Goal: Task Accomplishment & Management: Manage account settings

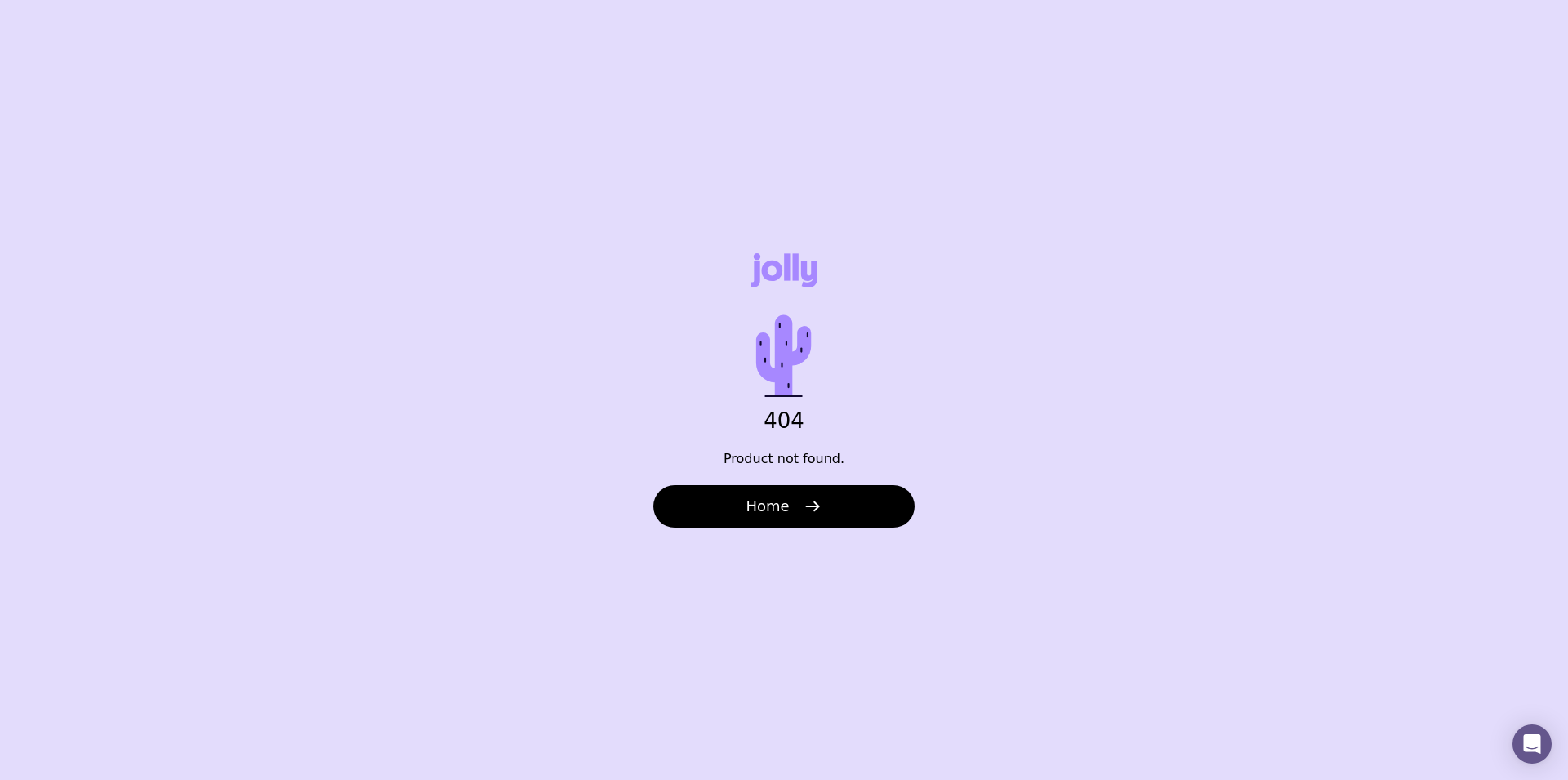
click at [761, 539] on div "404 Product not found. Home" at bounding box center [784, 390] width 1568 height 780
click at [826, 502] on button "Home" at bounding box center [784, 506] width 262 height 43
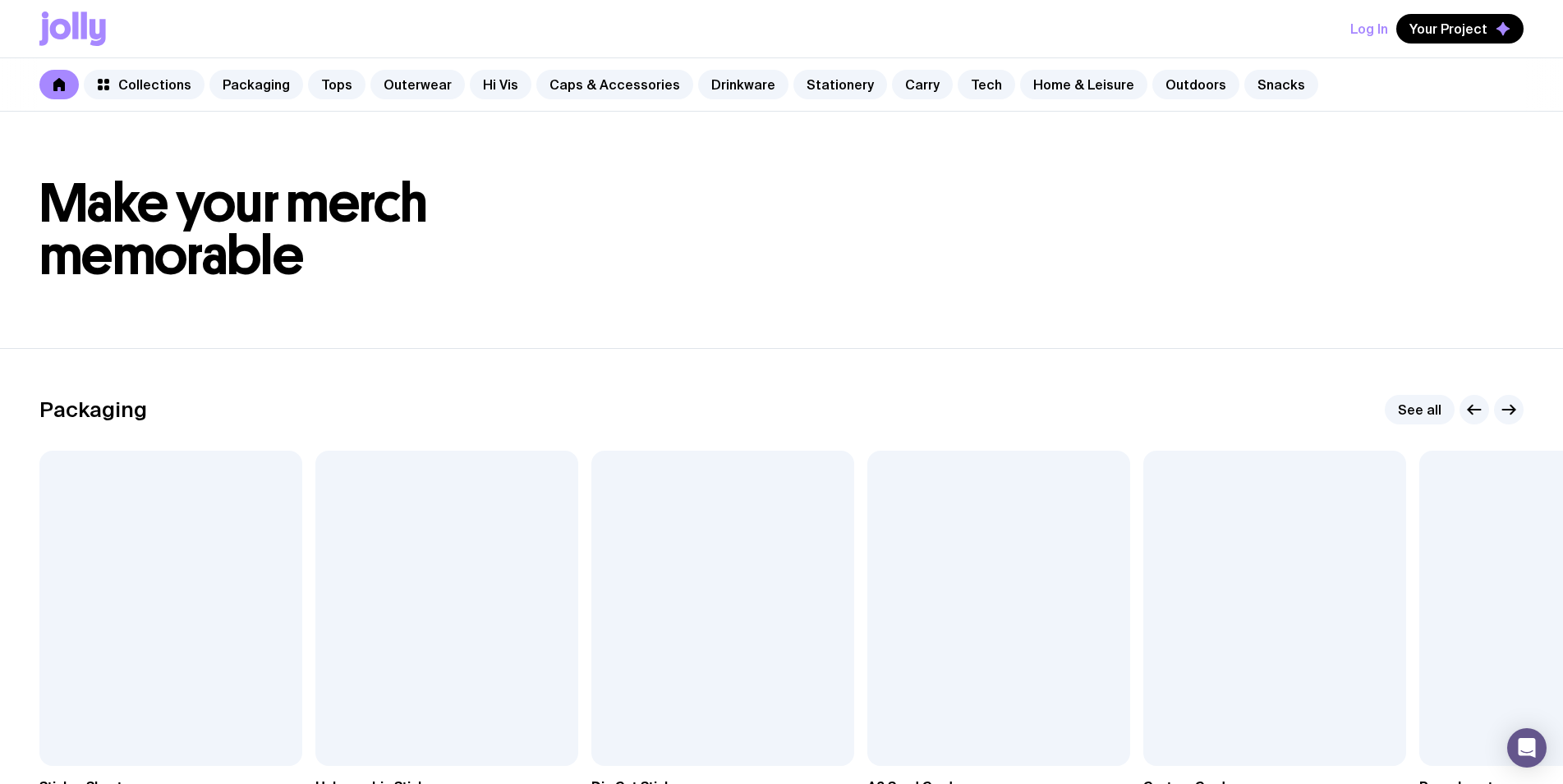
click at [1380, 29] on button "Log In" at bounding box center [1369, 29] width 38 height 29
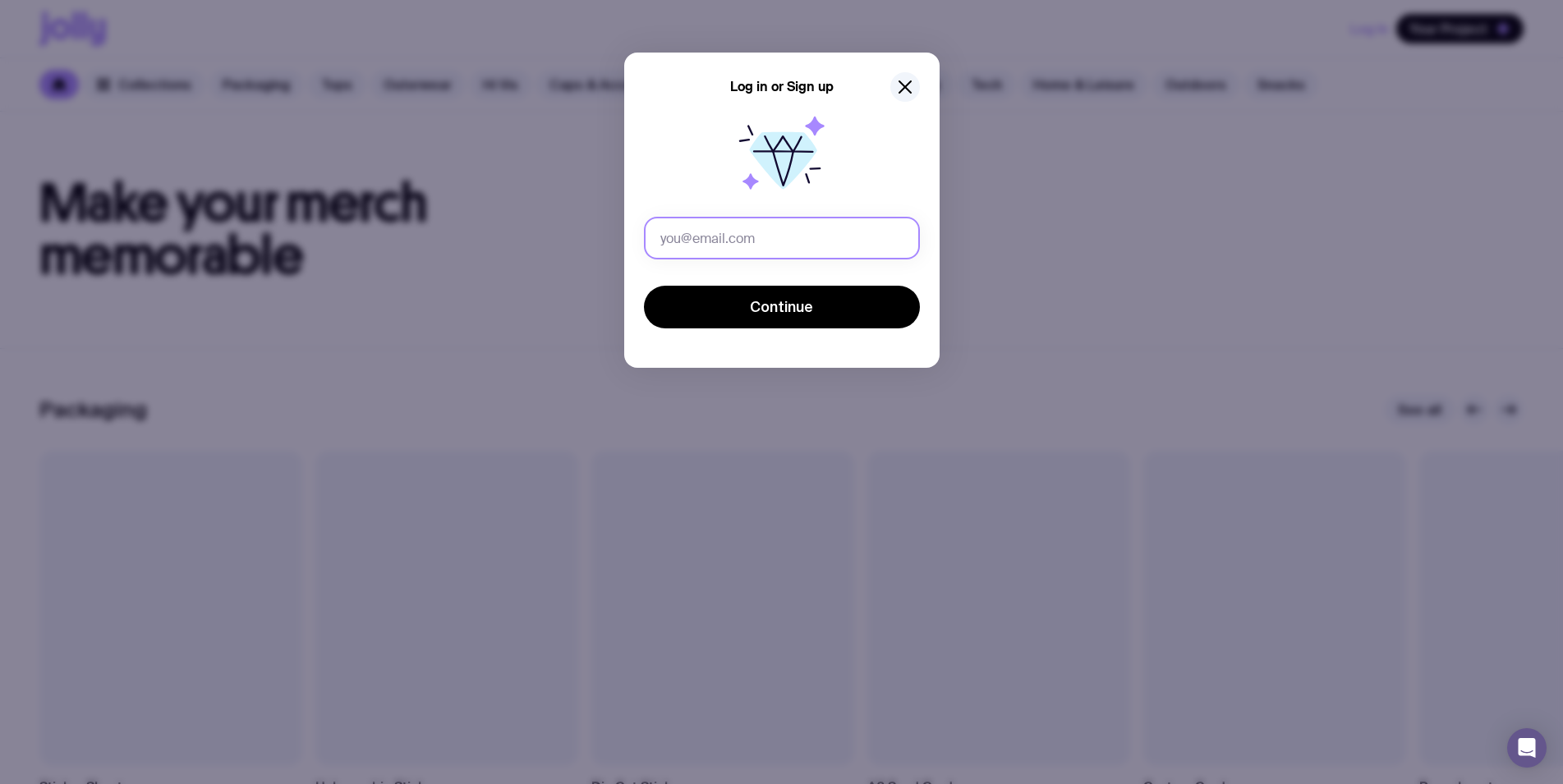
click at [756, 229] on input "text" at bounding box center [782, 238] width 276 height 43
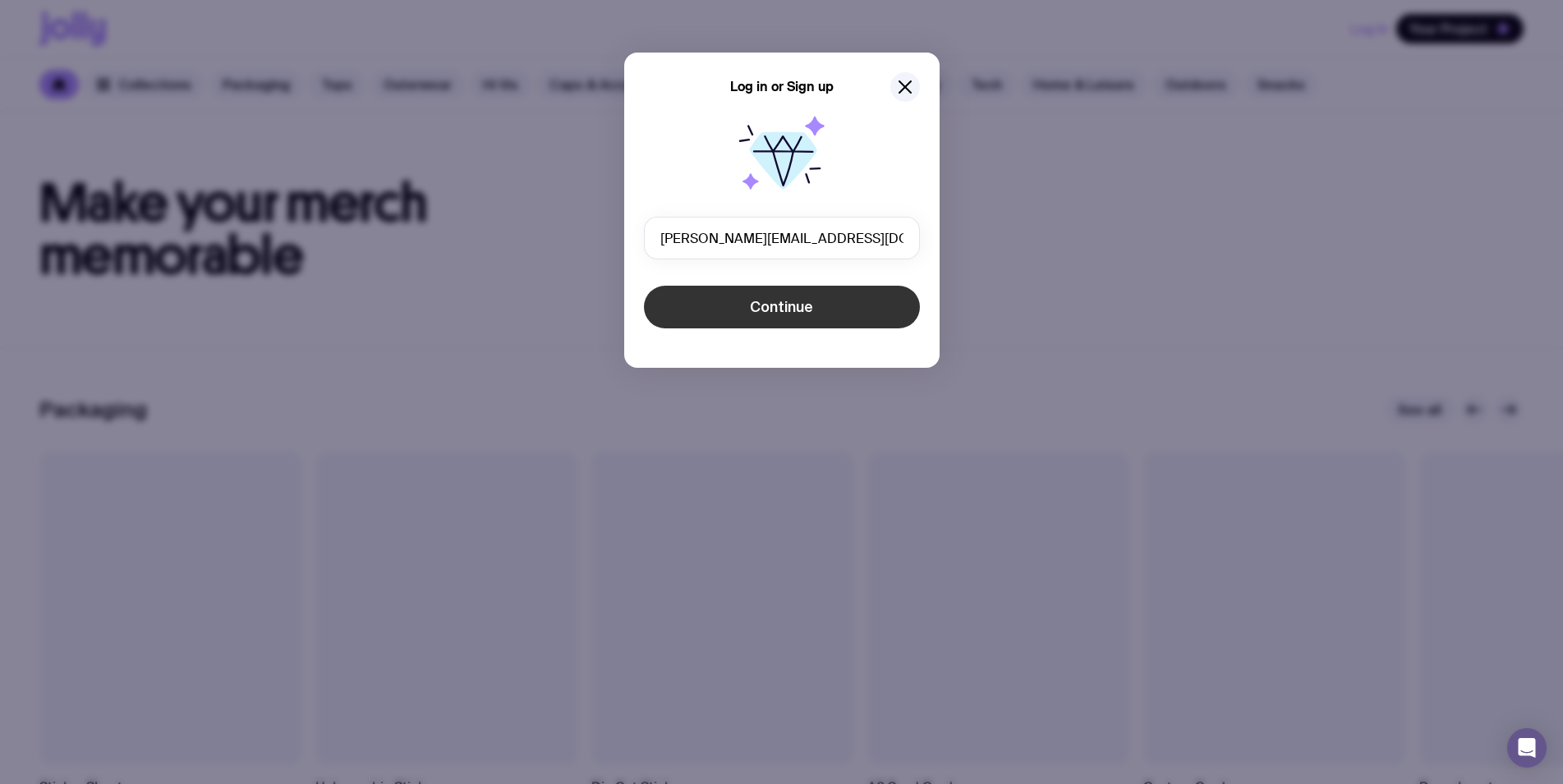
type input "[PERSON_NAME][EMAIL_ADDRESS][DOMAIN_NAME]"
click at [775, 311] on span "Continue" at bounding box center [781, 307] width 63 height 19
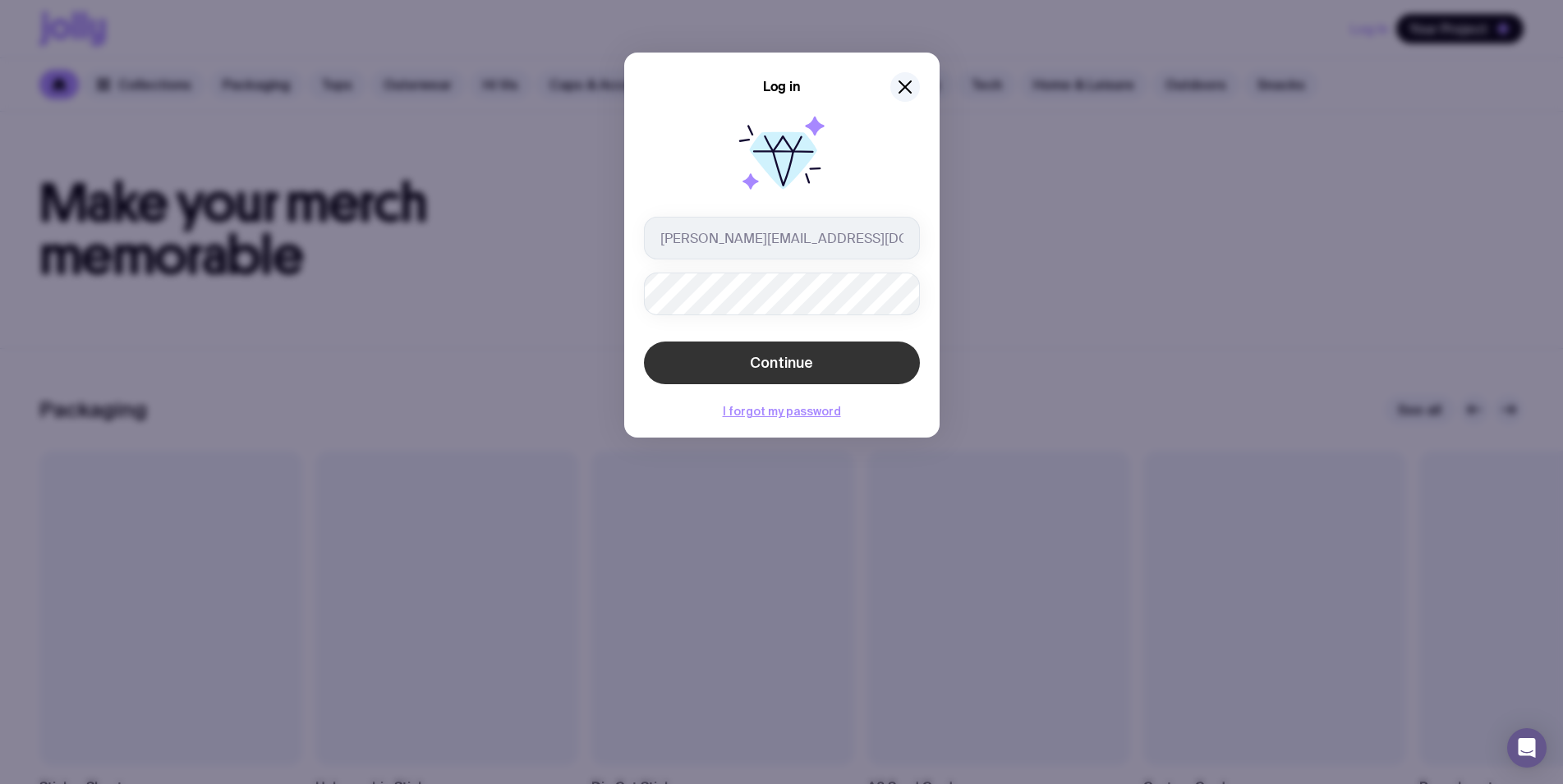
click at [774, 352] on button "Continue" at bounding box center [782, 362] width 276 height 43
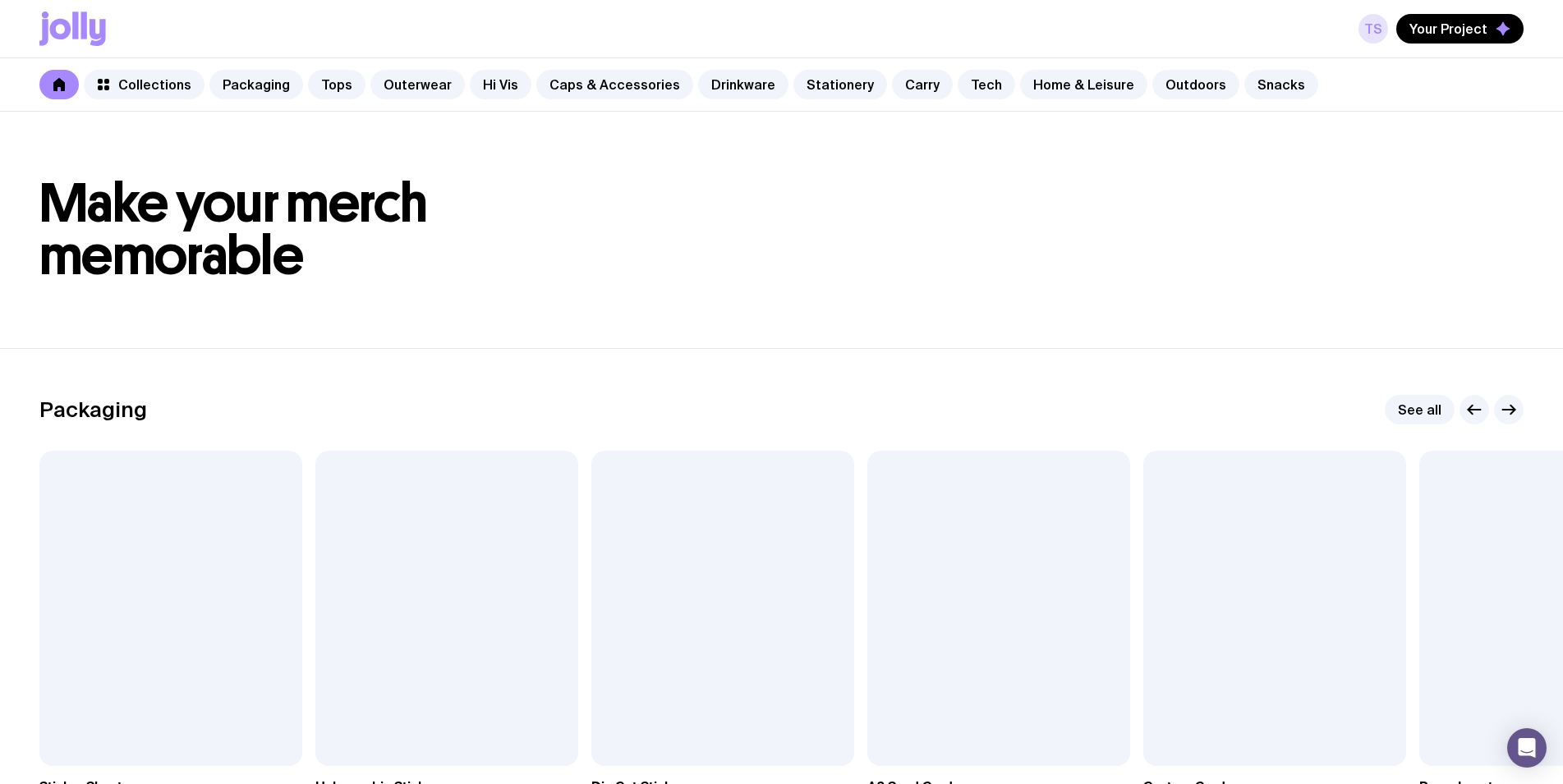
click at [1375, 24] on link "TS" at bounding box center [1373, 29] width 29 height 29
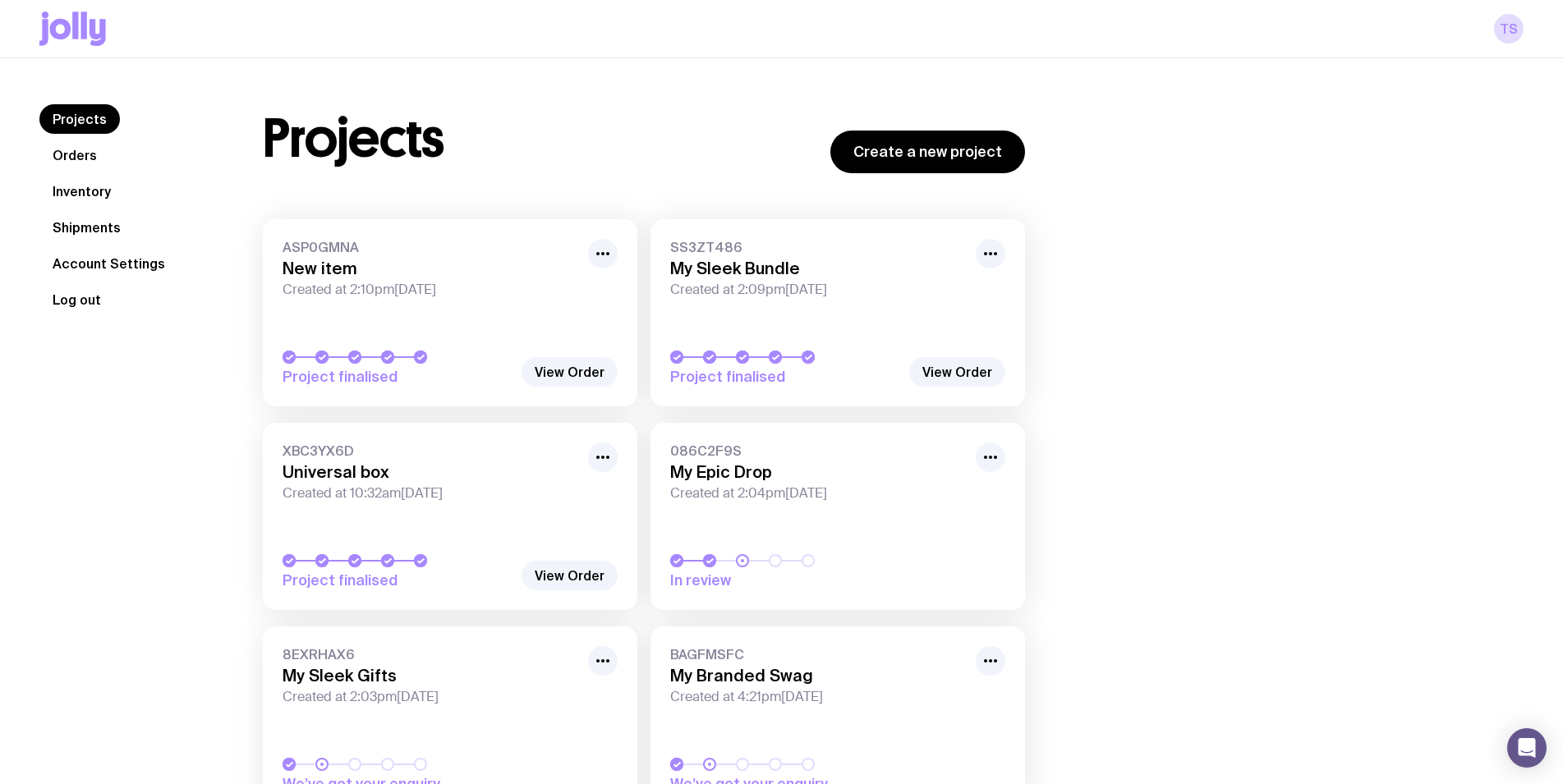
click at [91, 303] on button "Log out" at bounding box center [77, 299] width 75 height 29
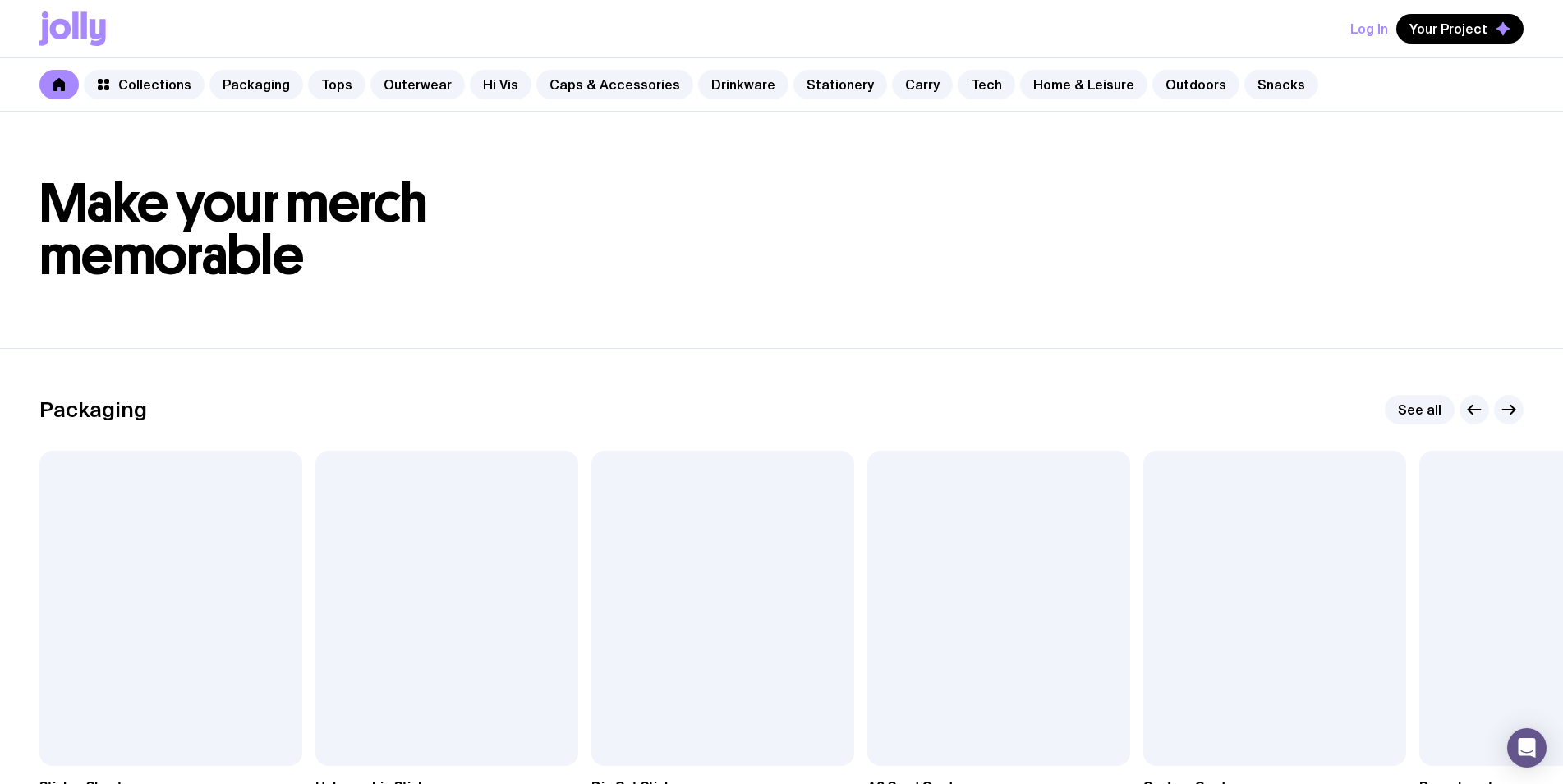
click at [1372, 31] on button "Log In" at bounding box center [1369, 29] width 38 height 29
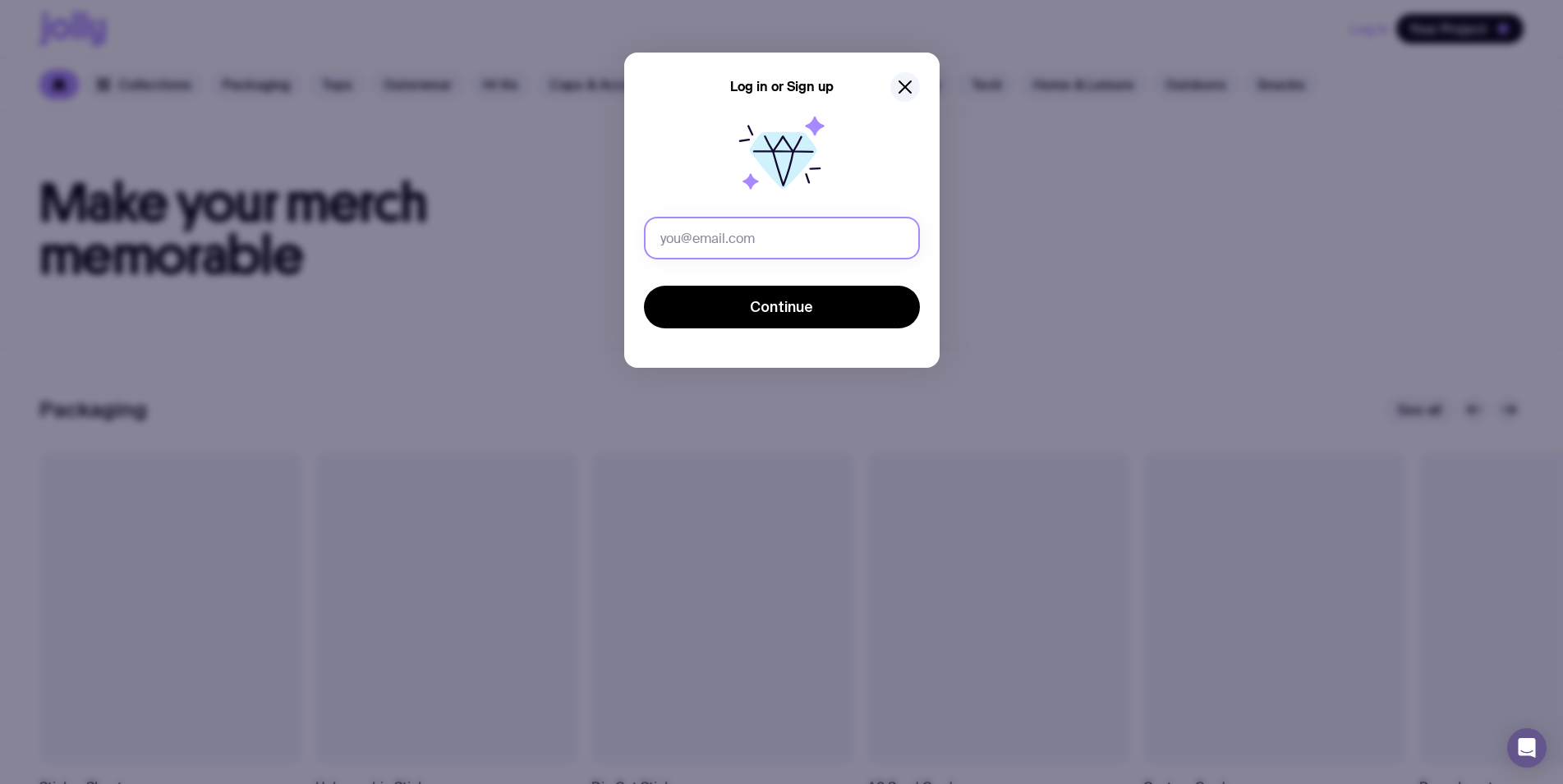
click at [796, 236] on input "text" at bounding box center [782, 238] width 276 height 43
type input "у"
drag, startPoint x: 805, startPoint y: 235, endPoint x: 795, endPoint y: 233, distance: 10.2
click at [795, 233] on input "[PERSON_NAME][EMAIL_ADDRESS][DOMAIN_NAME]" at bounding box center [782, 238] width 276 height 43
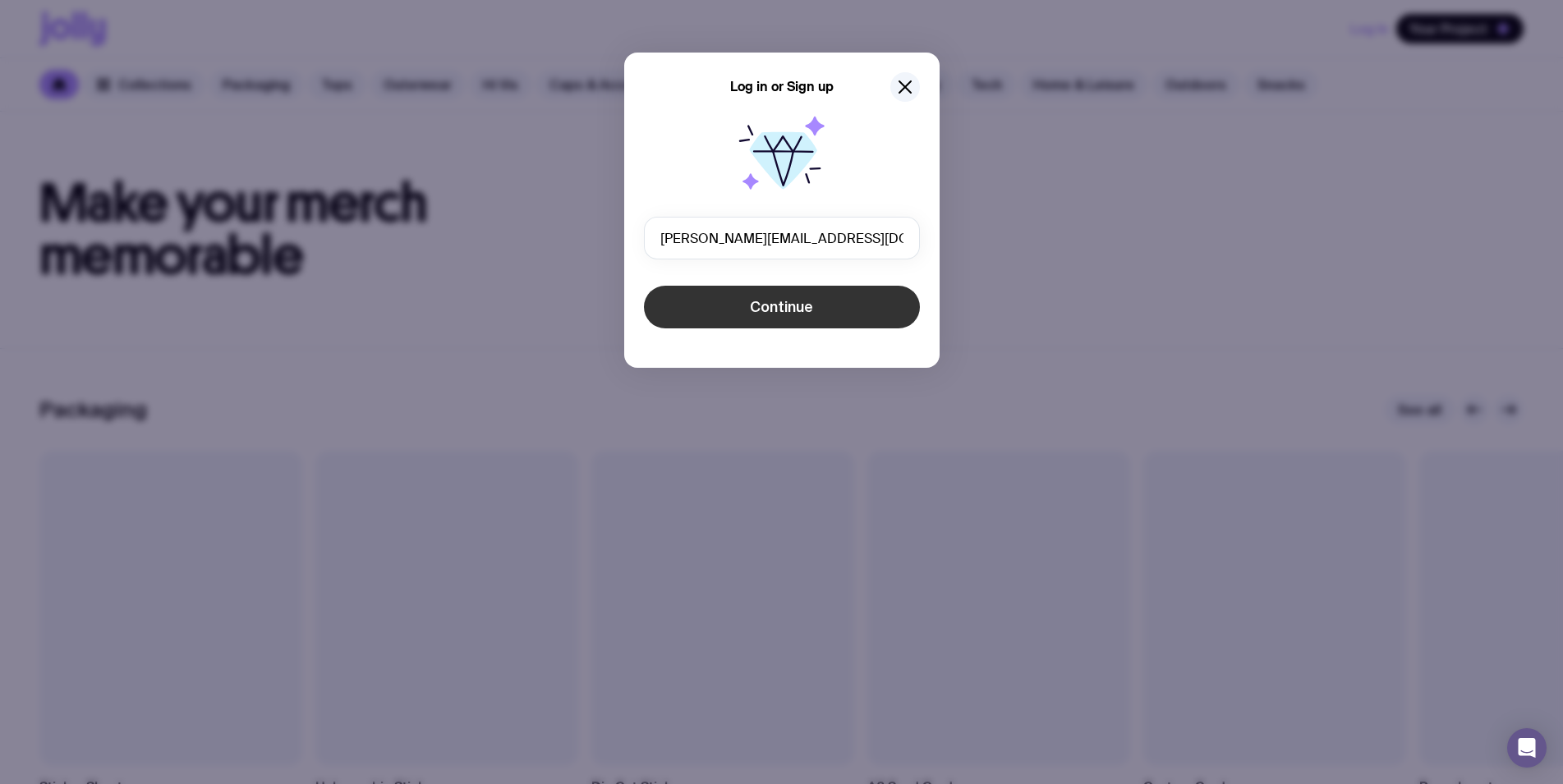
type input "[PERSON_NAME][EMAIL_ADDRESS][DOMAIN_NAME]"
click at [833, 305] on button "Continue" at bounding box center [782, 307] width 276 height 43
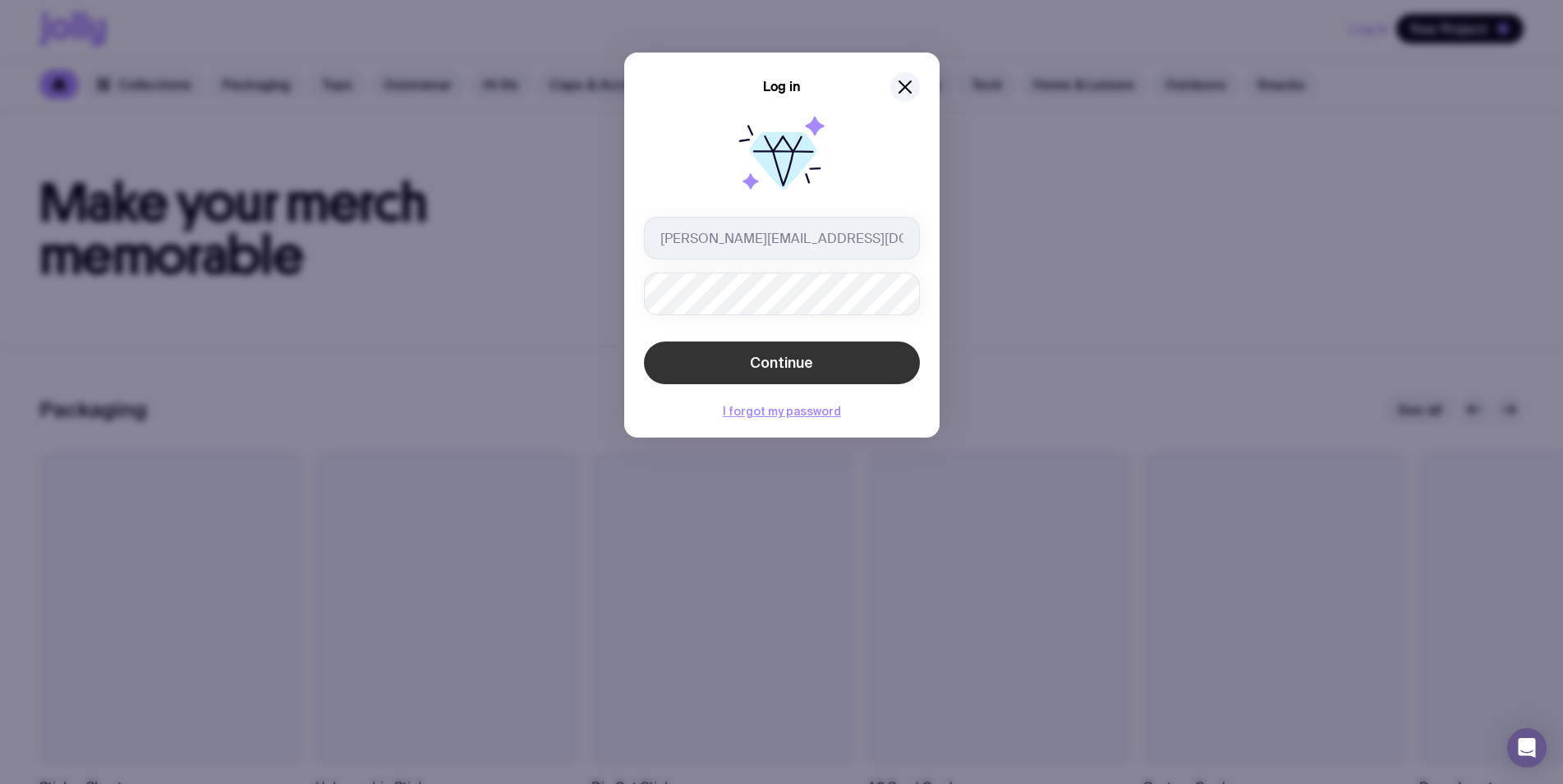
click at [822, 373] on button "Continue" at bounding box center [782, 362] width 276 height 43
